Goal: Task Accomplishment & Management: Use online tool/utility

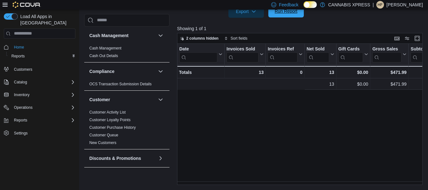
scroll to position [0, 189]
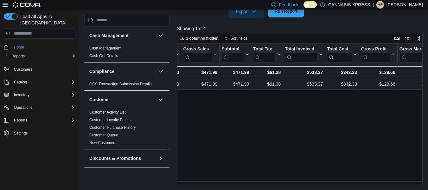
click at [279, 16] on span "Run Report" at bounding box center [286, 11] width 28 height 13
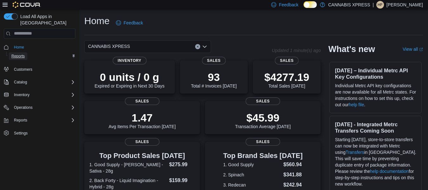
click at [14, 54] on span "Reports" at bounding box center [17, 56] width 13 height 5
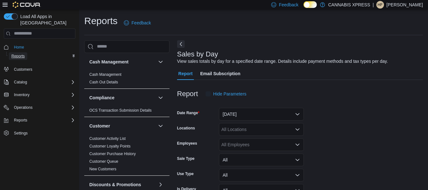
scroll to position [15, 0]
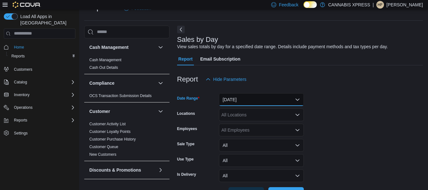
click at [239, 100] on button "[DATE]" at bounding box center [261, 99] width 85 height 13
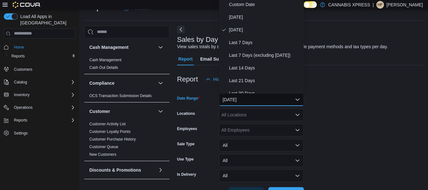
scroll to position [13, 0]
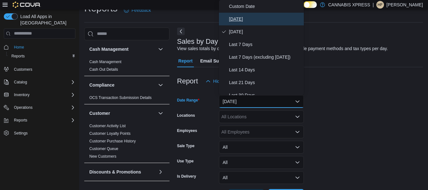
click at [230, 17] on span "[DATE]" at bounding box center [265, 19] width 72 height 8
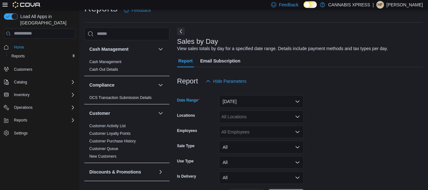
click at [244, 122] on div "All Locations" at bounding box center [261, 116] width 85 height 13
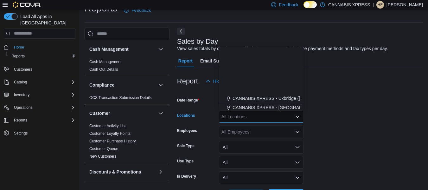
scroll to position [127, 0]
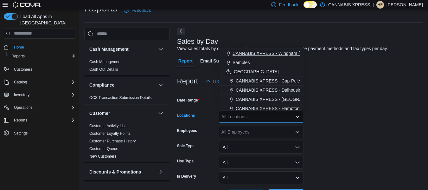
click at [262, 53] on span "CANNABIS XPRESS - Wingham ([PERSON_NAME][GEOGRAPHIC_DATA])" at bounding box center [309, 53] width 152 height 6
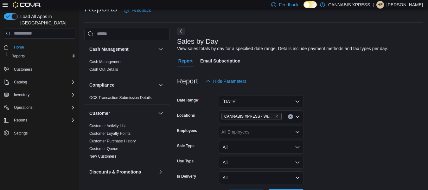
click at [367, 115] on form "Date Range [DATE] Locations CANNABIS XPRESS - [GEOGRAPHIC_DATA] ([PERSON_NAME][…" at bounding box center [300, 145] width 246 height 114
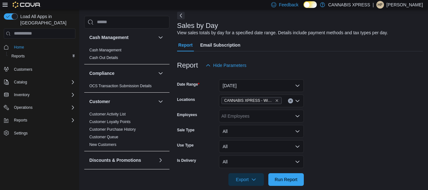
scroll to position [37, 0]
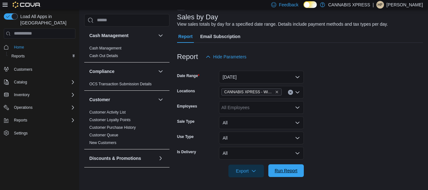
click at [281, 168] on span "Run Report" at bounding box center [286, 170] width 23 height 6
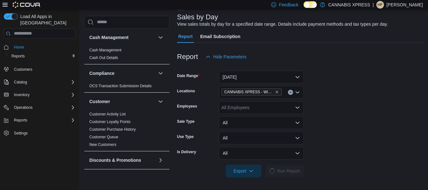
click at [5, 4] on icon at bounding box center [5, 4] width 5 height 5
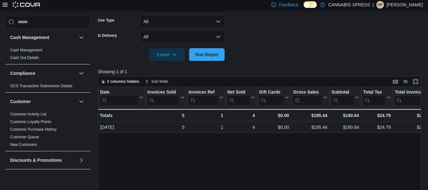
scroll to position [197, 0]
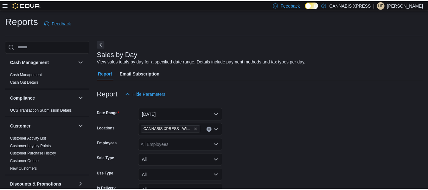
scroll to position [15, 0]
